Goal: Find specific page/section: Find specific page/section

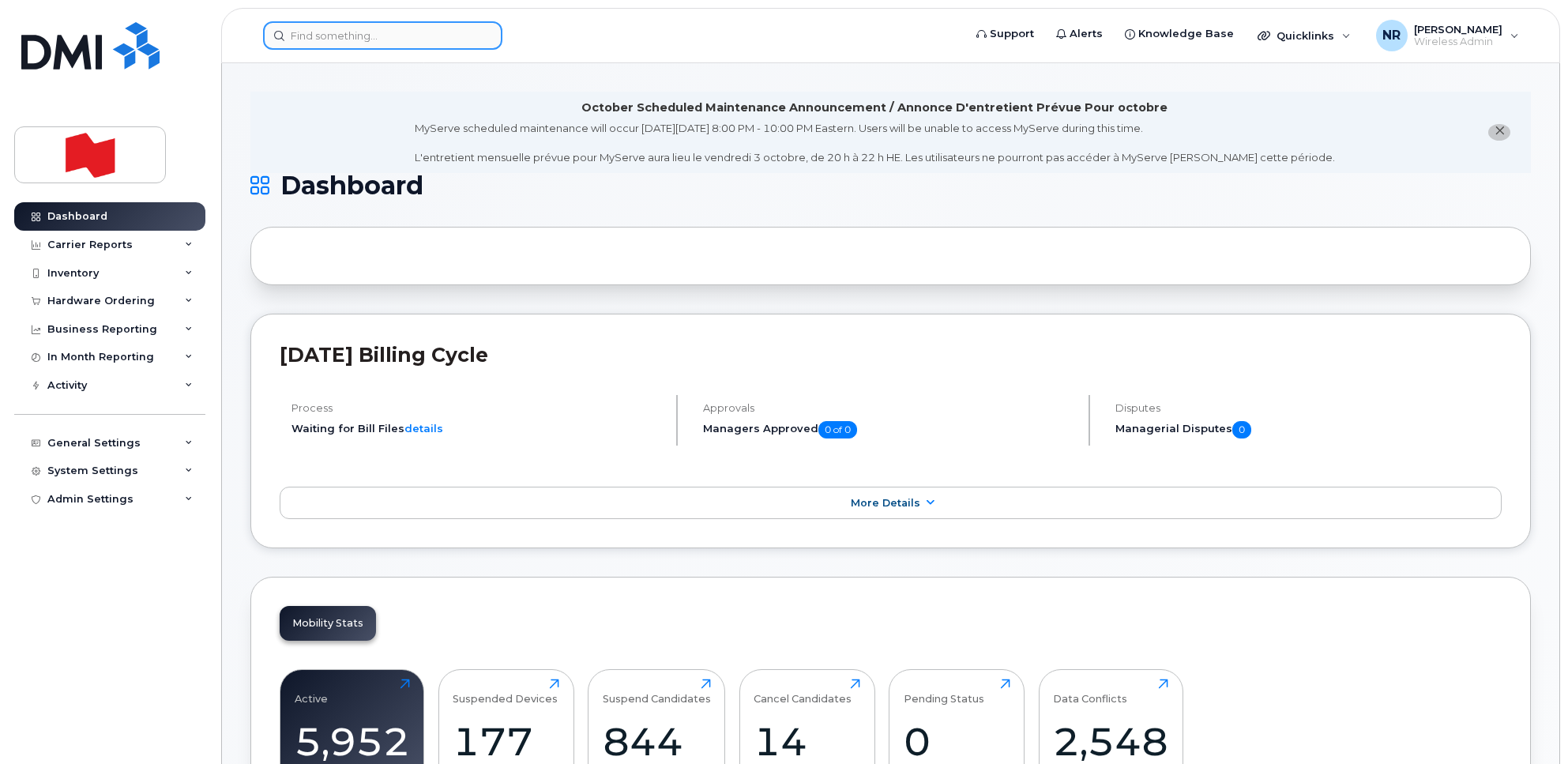
click at [393, 35] on input at bounding box center [383, 35] width 239 height 29
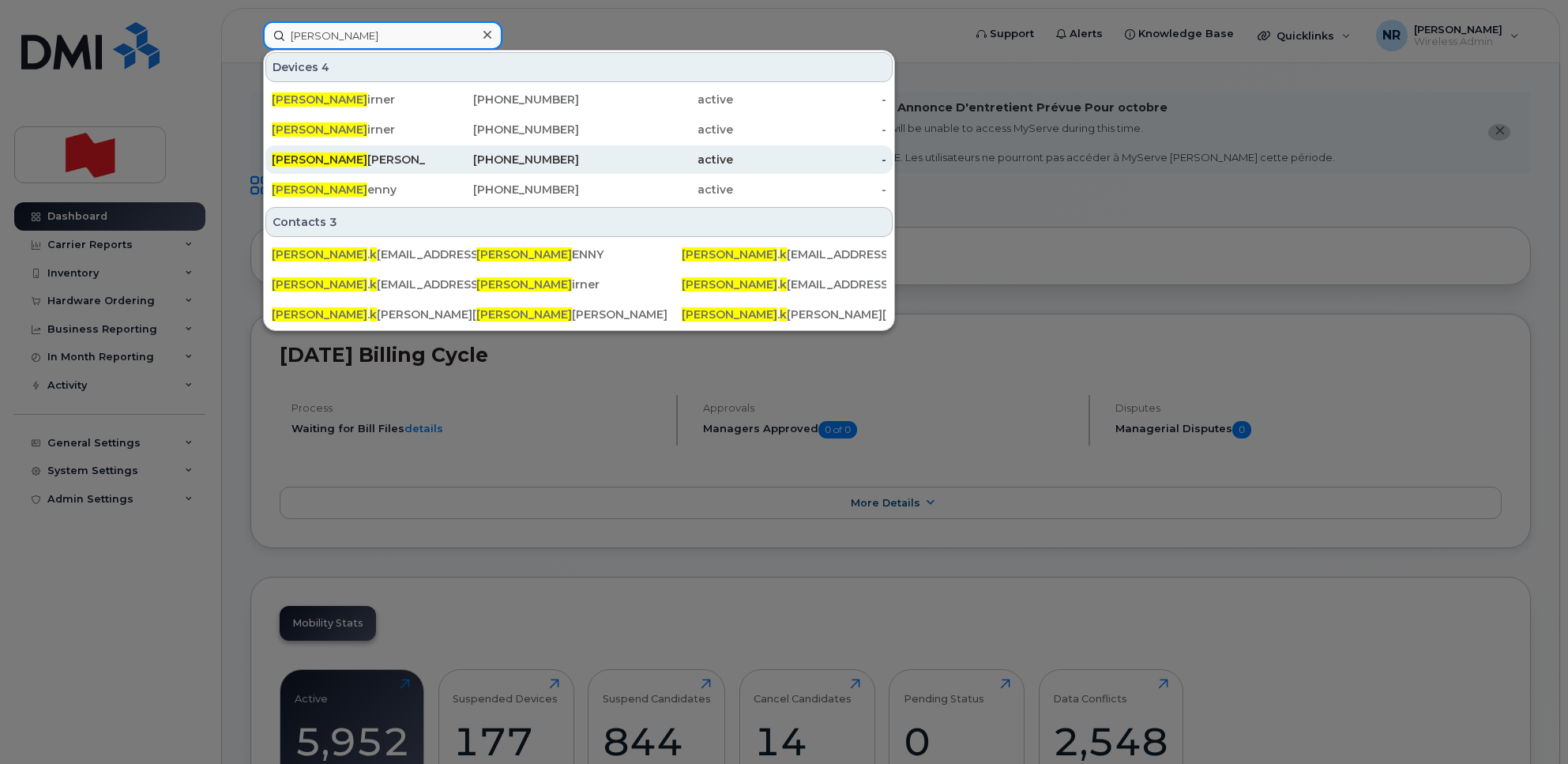
type input "[PERSON_NAME]"
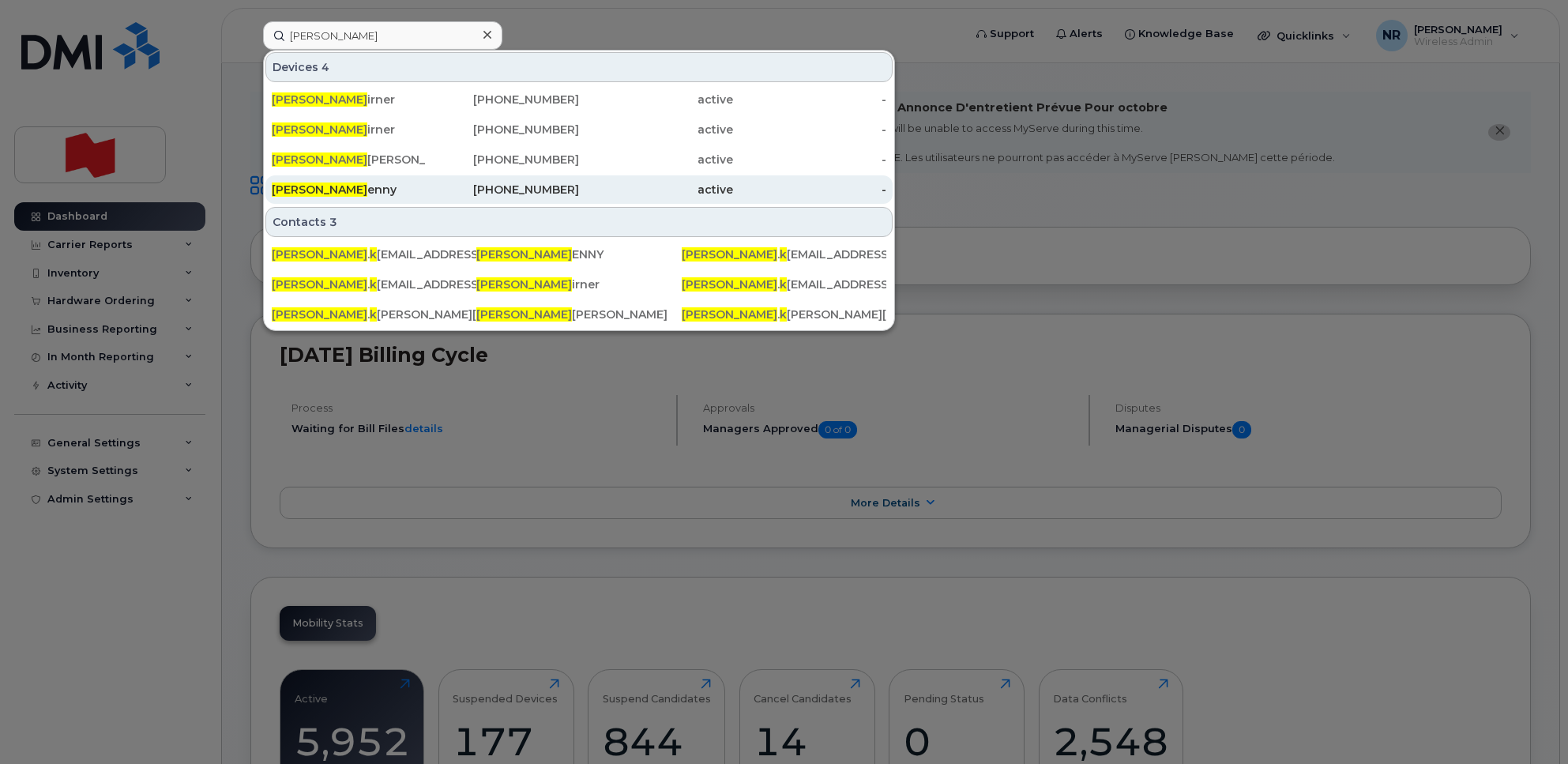
drag, startPoint x: 327, startPoint y: 167, endPoint x: 648, endPoint y: 180, distance: 321.3
click at [327, 167] on div "[PERSON_NAME]" at bounding box center [348, 159] width 154 height 16
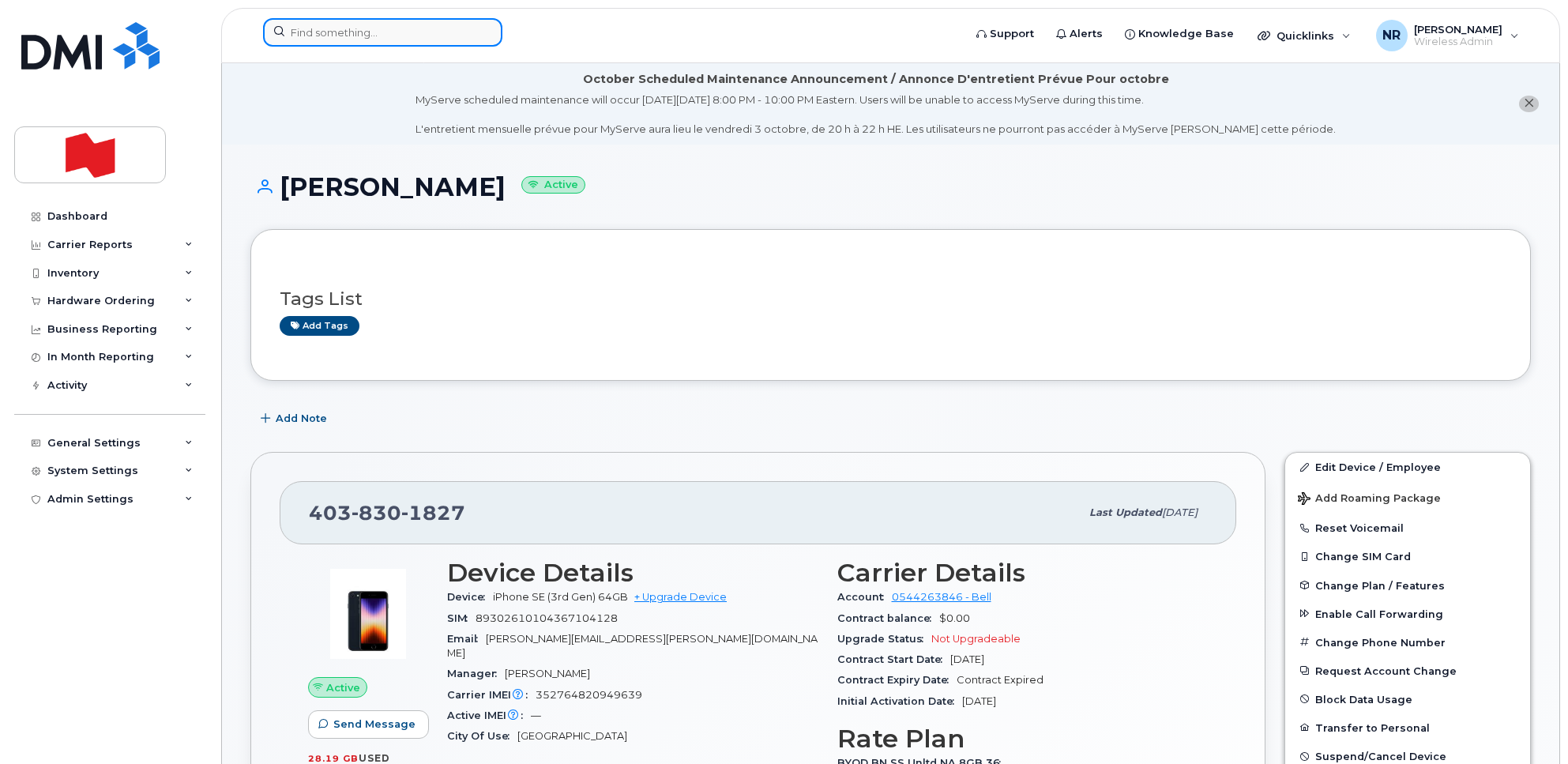
click at [326, 28] on input at bounding box center [383, 33] width 239 height 29
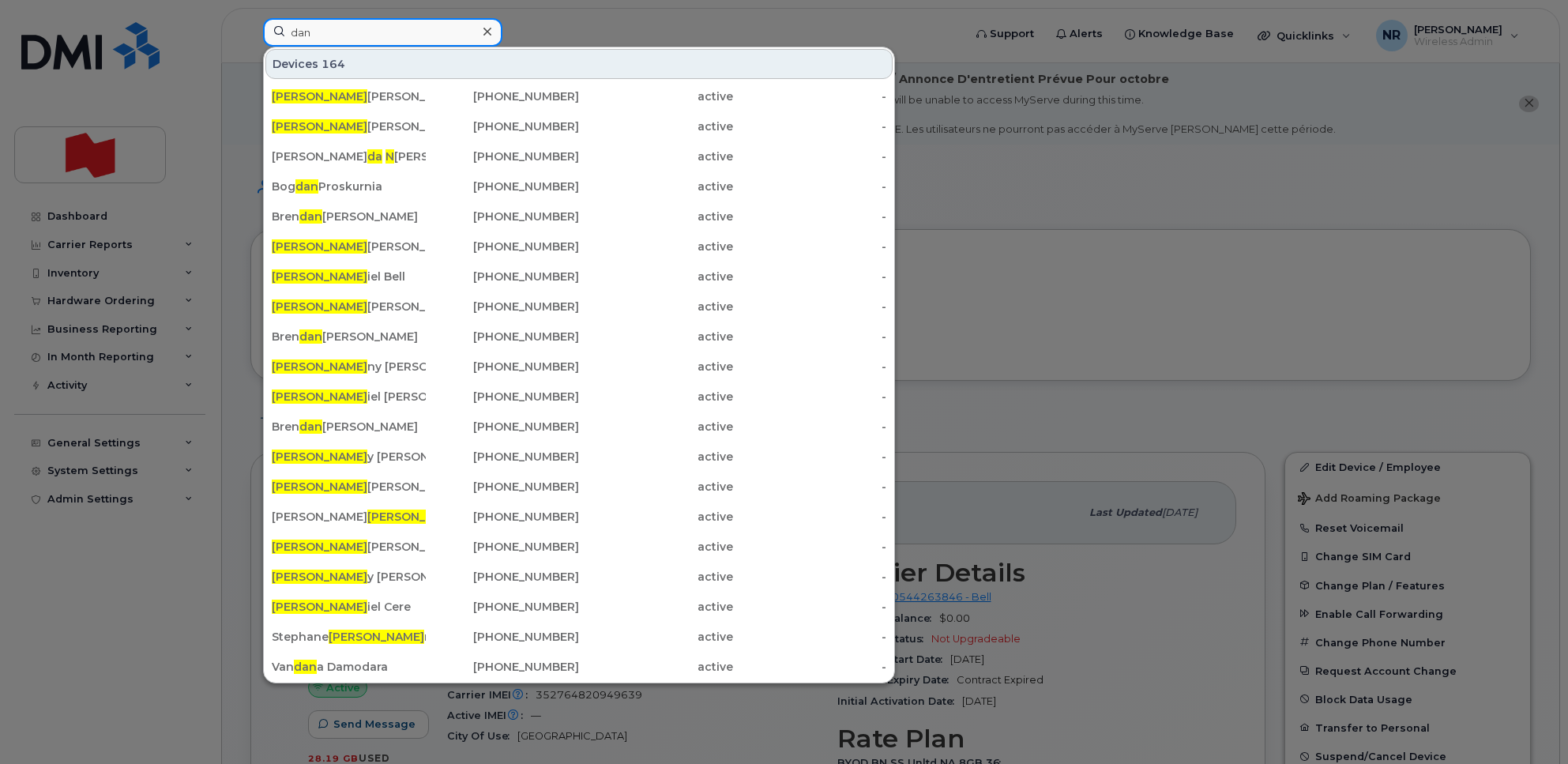
drag, startPoint x: 371, startPoint y: 36, endPoint x: 266, endPoint y: 37, distance: 105.0
click at [266, 37] on input "dan" at bounding box center [383, 33] width 239 height 29
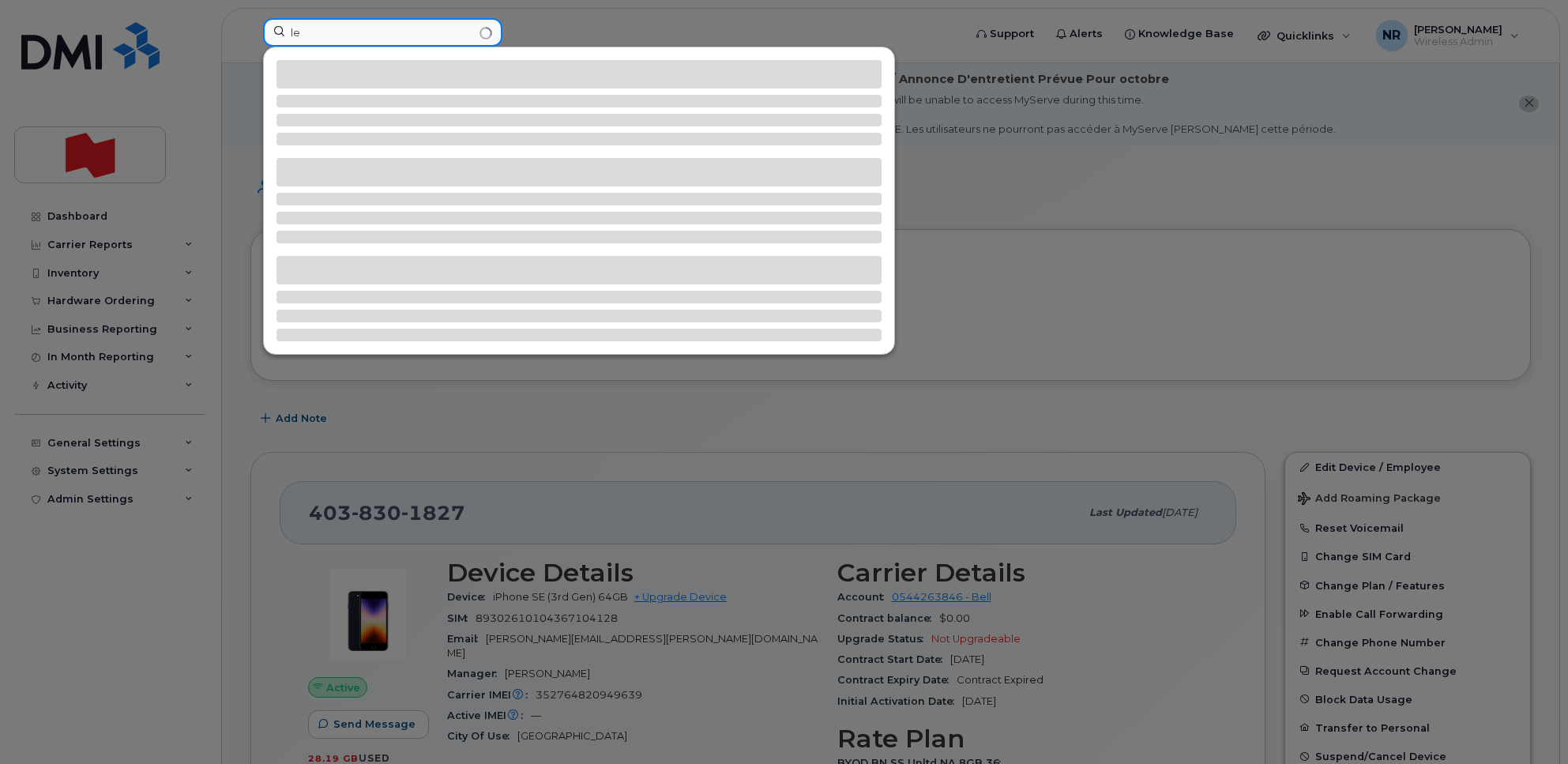
type input "l"
